Goal: Share content

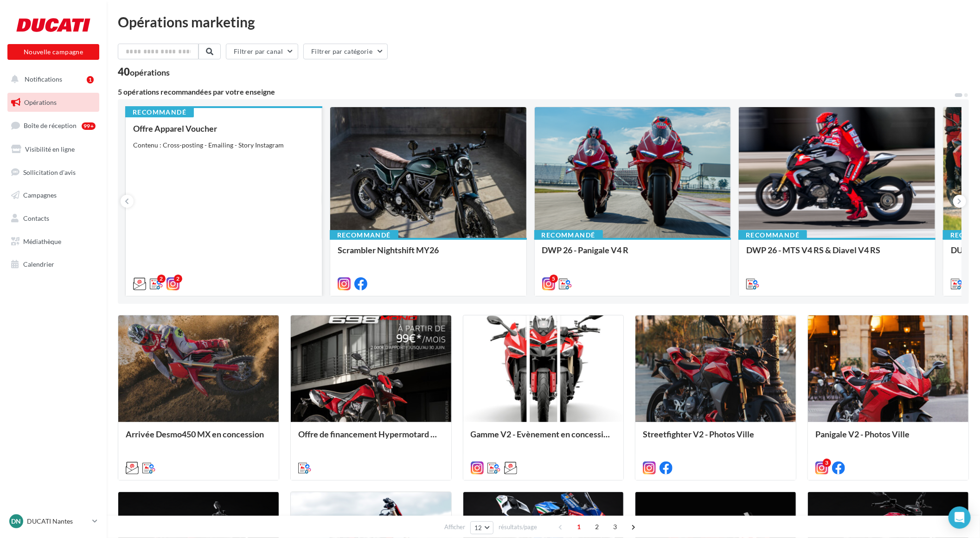
click at [250, 157] on div "Offre Apparel Voucher Contenu : Cross-posting - Emailing - Story Instagram" at bounding box center [223, 206] width 181 height 164
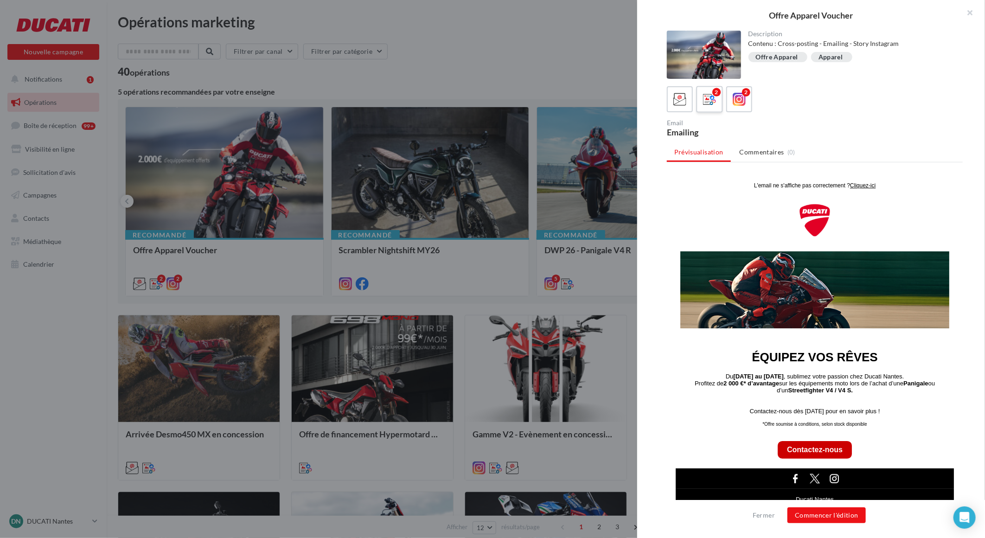
click at [707, 96] on icon at bounding box center [709, 99] width 13 height 13
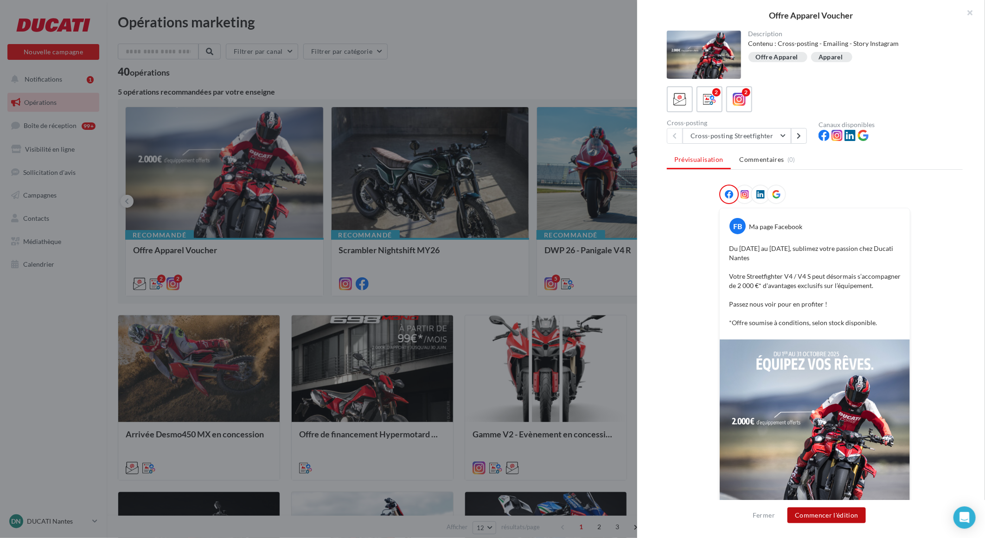
click at [845, 514] on button "Commencer l'édition" at bounding box center [826, 515] width 78 height 16
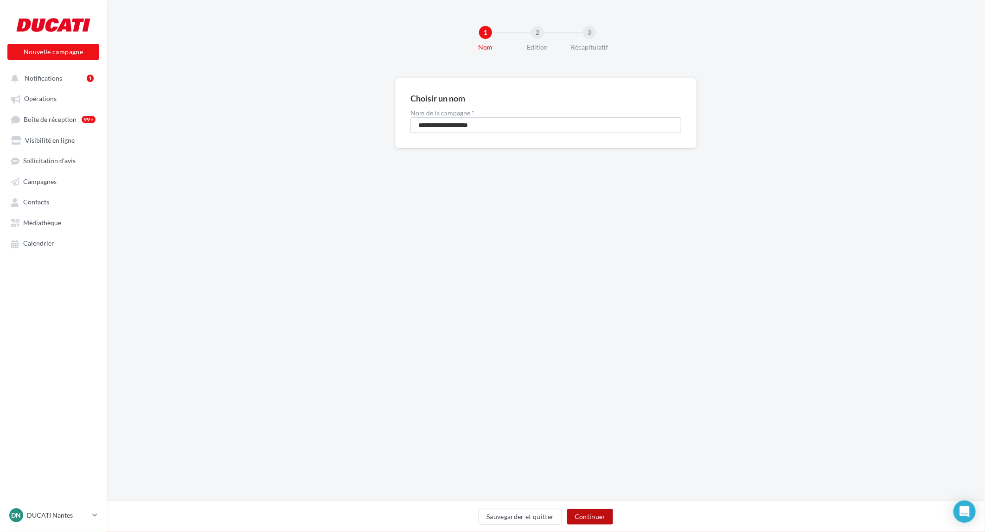
click at [588, 512] on button "Continuer" at bounding box center [590, 517] width 46 height 16
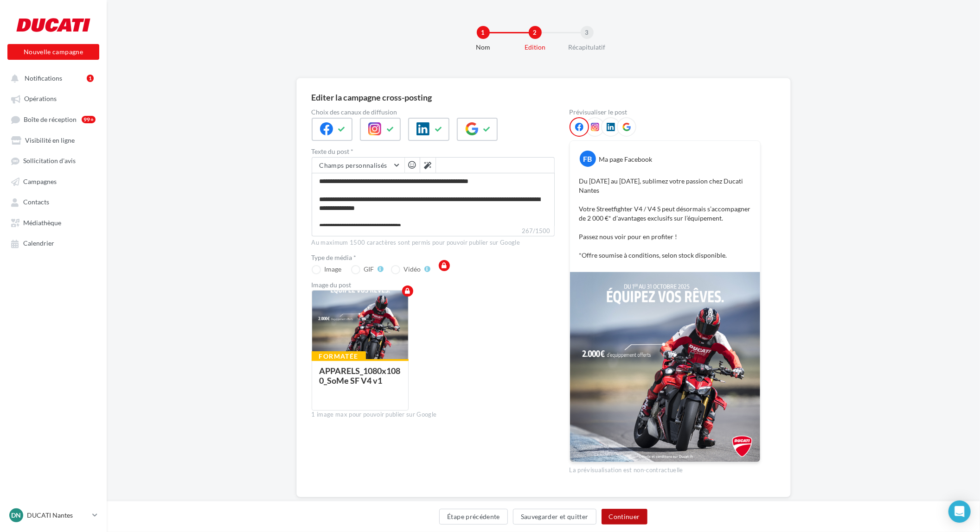
click at [631, 514] on button "Continuer" at bounding box center [624, 517] width 46 height 16
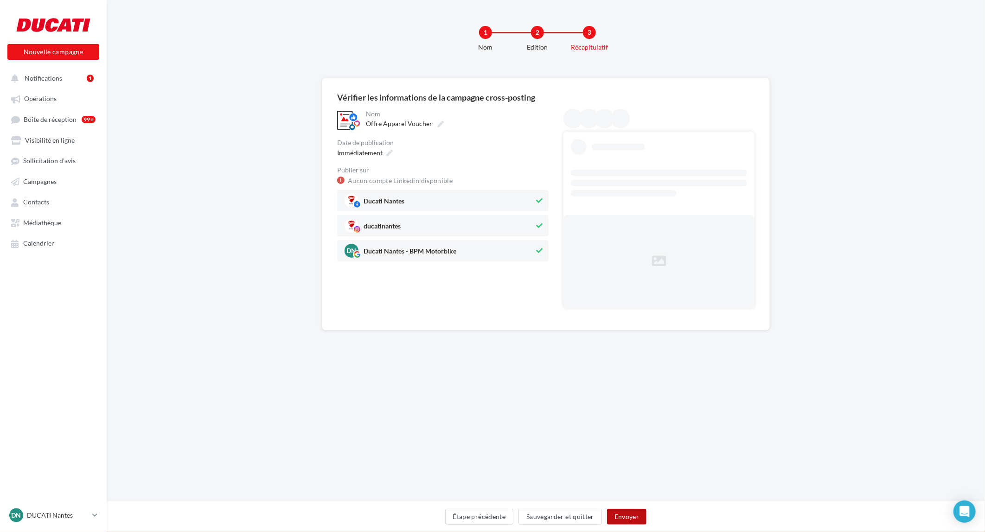
click at [624, 516] on button "Envoyer" at bounding box center [626, 517] width 39 height 16
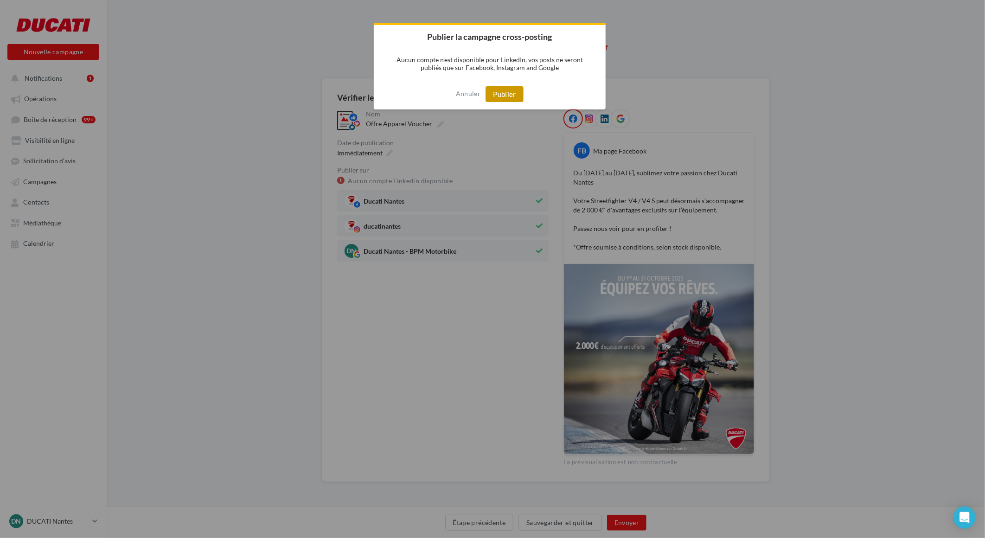
click at [505, 91] on button "Publier" at bounding box center [505, 94] width 38 height 16
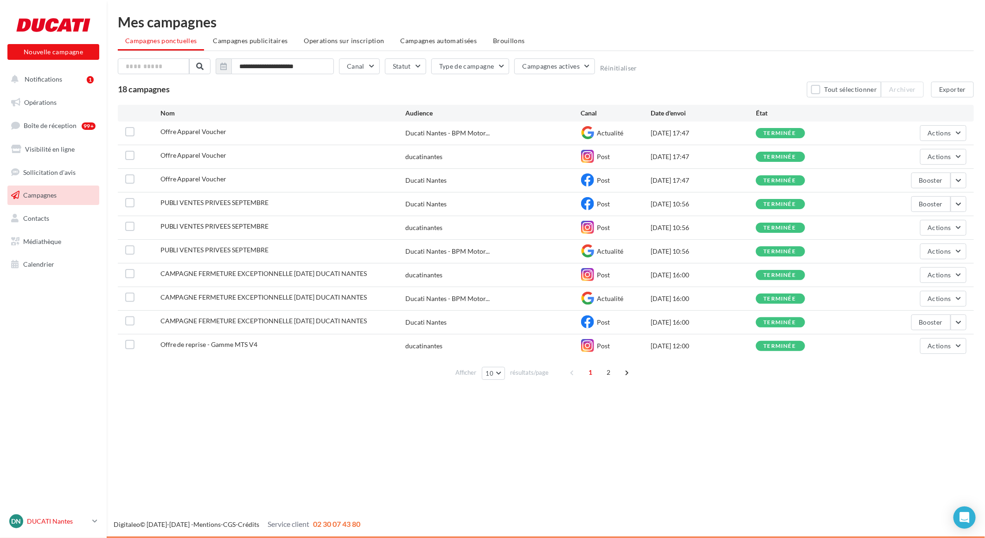
click at [89, 519] on p "DUCATI Nantes" at bounding box center [58, 521] width 62 height 9
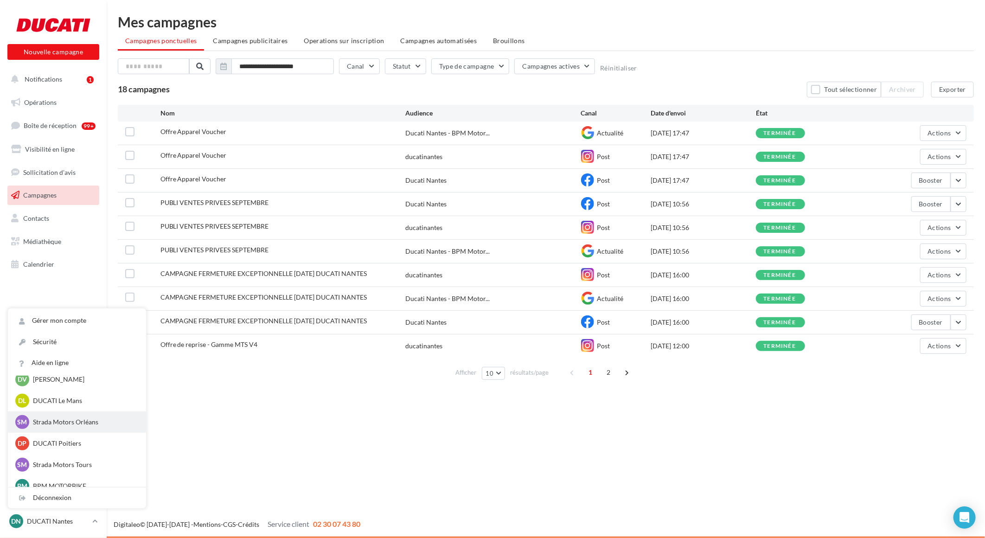
scroll to position [85, 0]
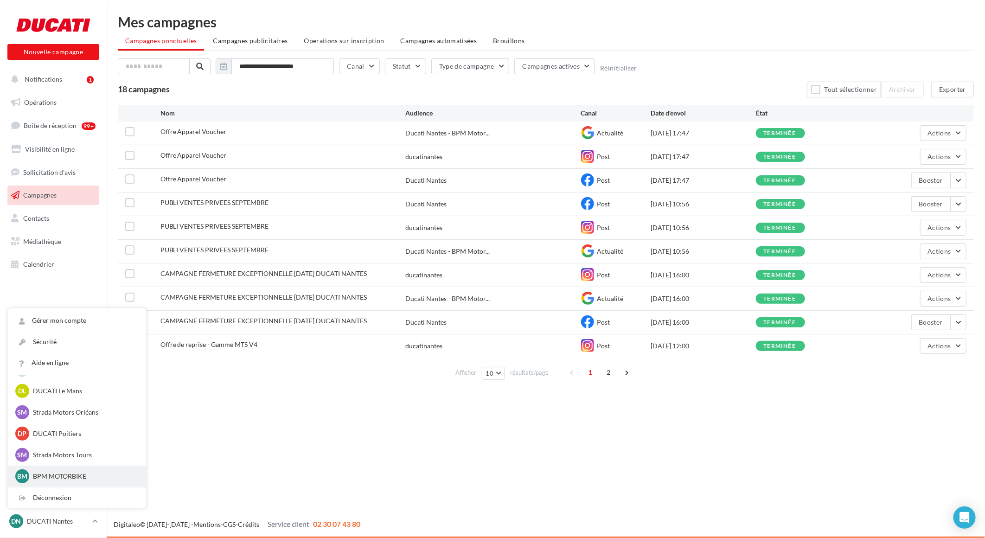
click at [65, 476] on p "BPM MOTORBIKE" at bounding box center [84, 476] width 102 height 9
